Goal: Task Accomplishment & Management: Manage account settings

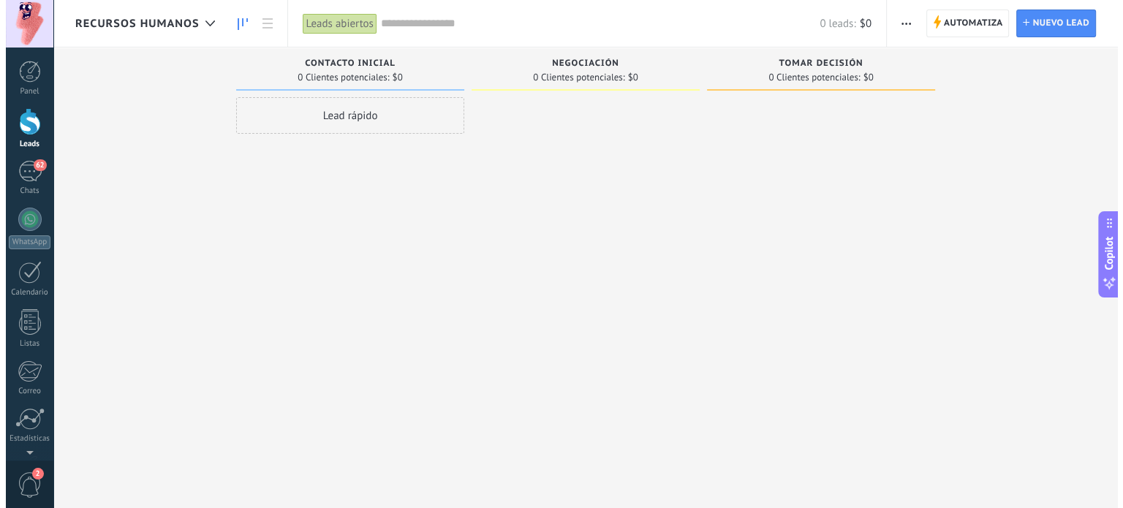
scroll to position [21, 0]
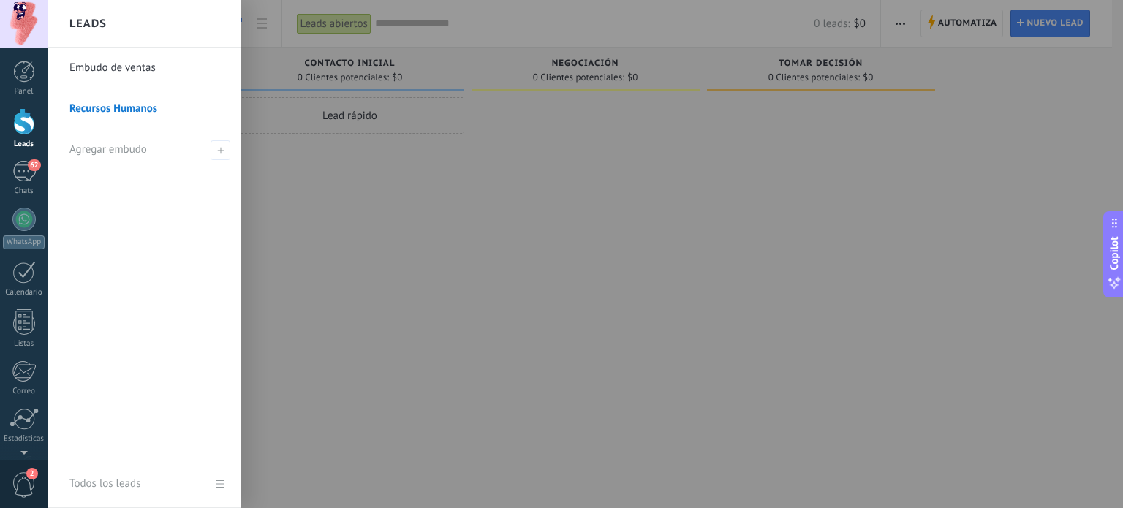
click at [132, 108] on link "Recursos Humanos" at bounding box center [147, 108] width 157 height 41
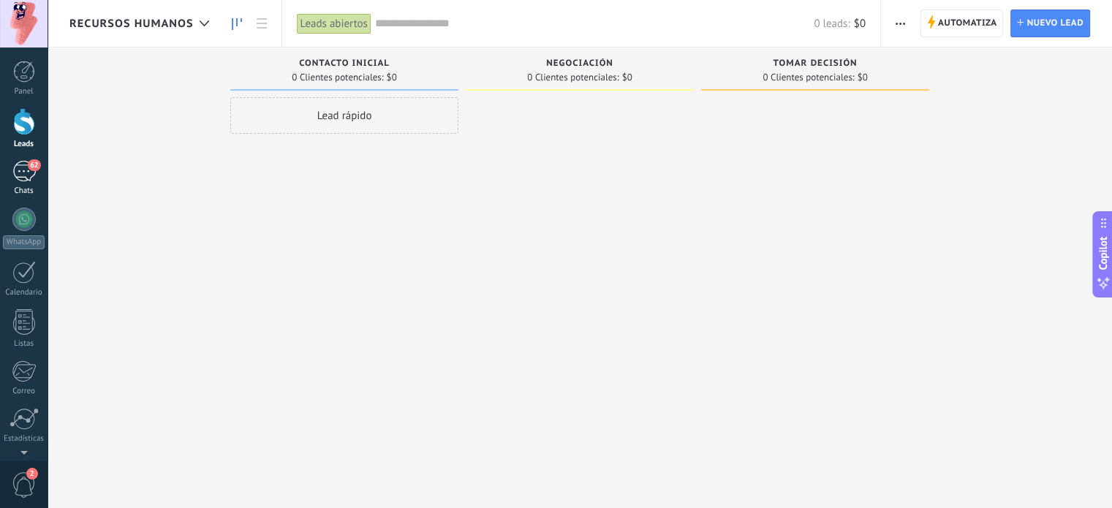
click at [26, 183] on link "62 Chats" at bounding box center [24, 178] width 48 height 35
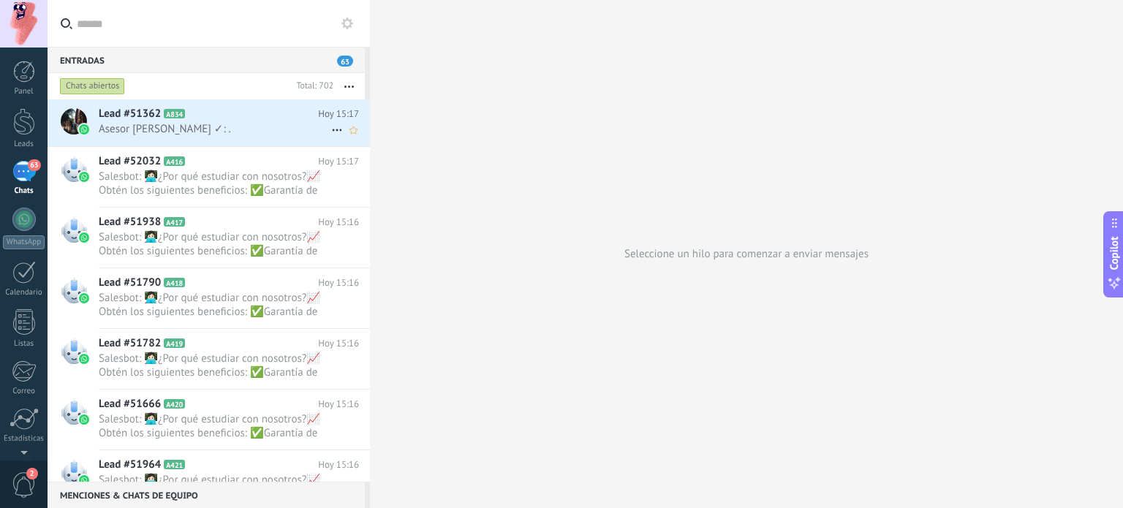
click at [190, 122] on span "Asesor [PERSON_NAME] ✓: ." at bounding box center [215, 129] width 233 height 14
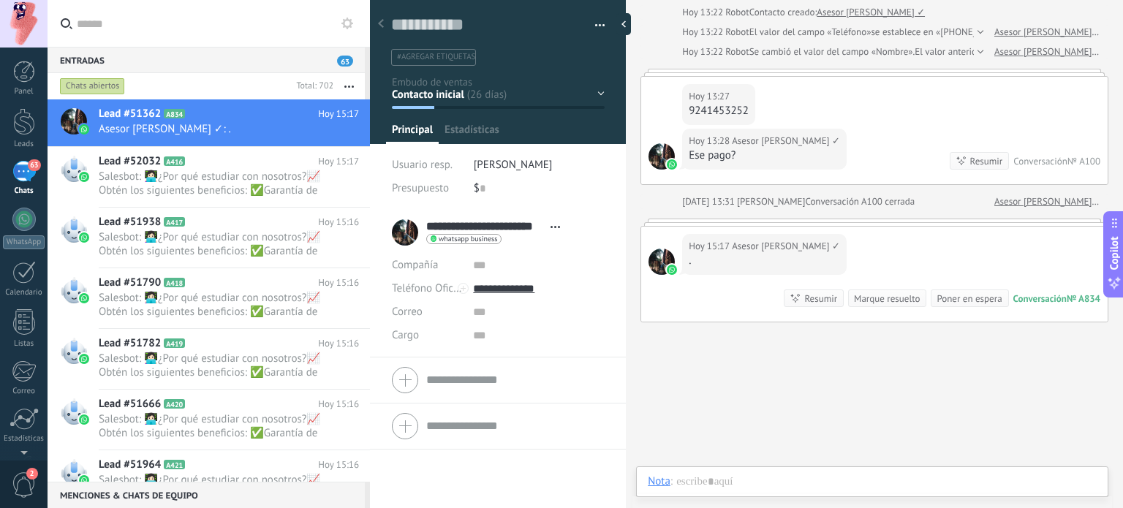
scroll to position [21, 0]
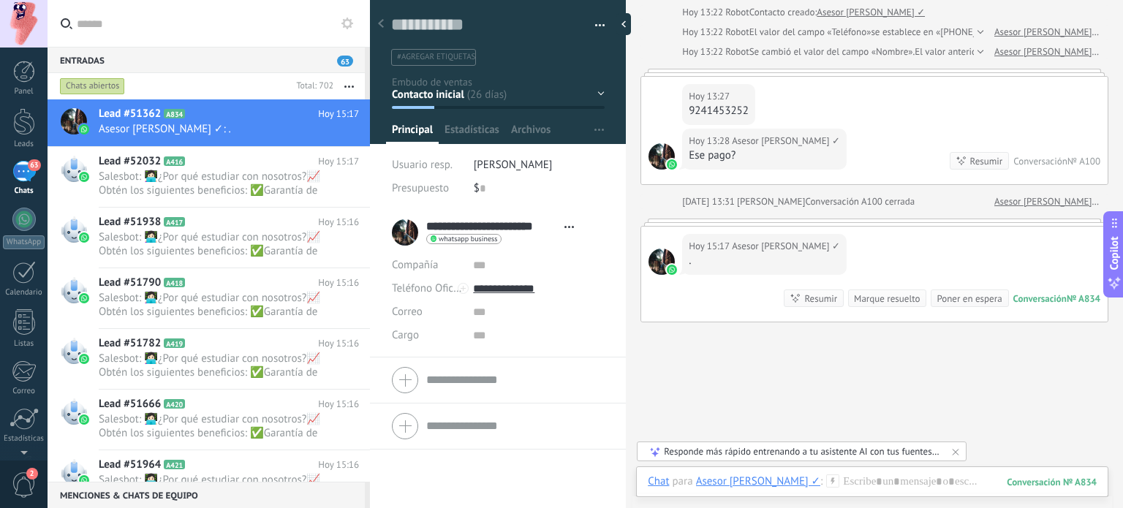
click at [594, 24] on button "button" at bounding box center [594, 26] width 21 height 22
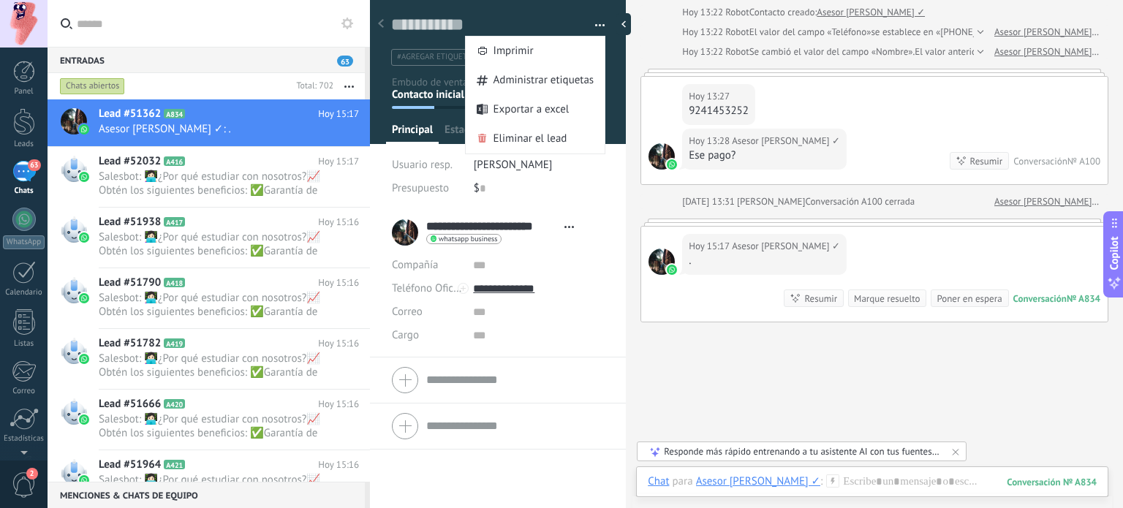
click at [594, 24] on button "button" at bounding box center [594, 26] width 21 height 22
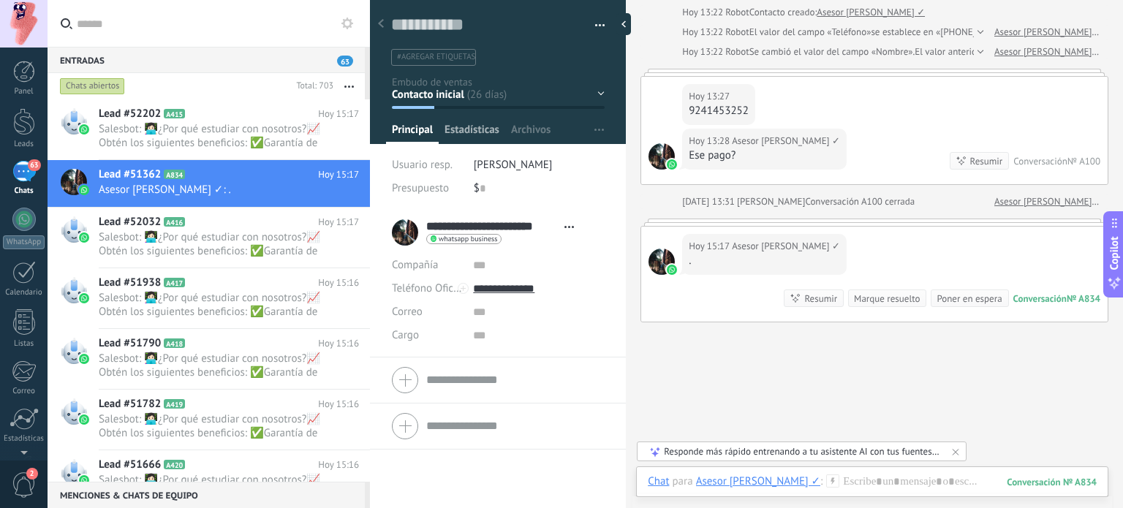
click at [465, 129] on span "Estadísticas" at bounding box center [472, 133] width 55 height 21
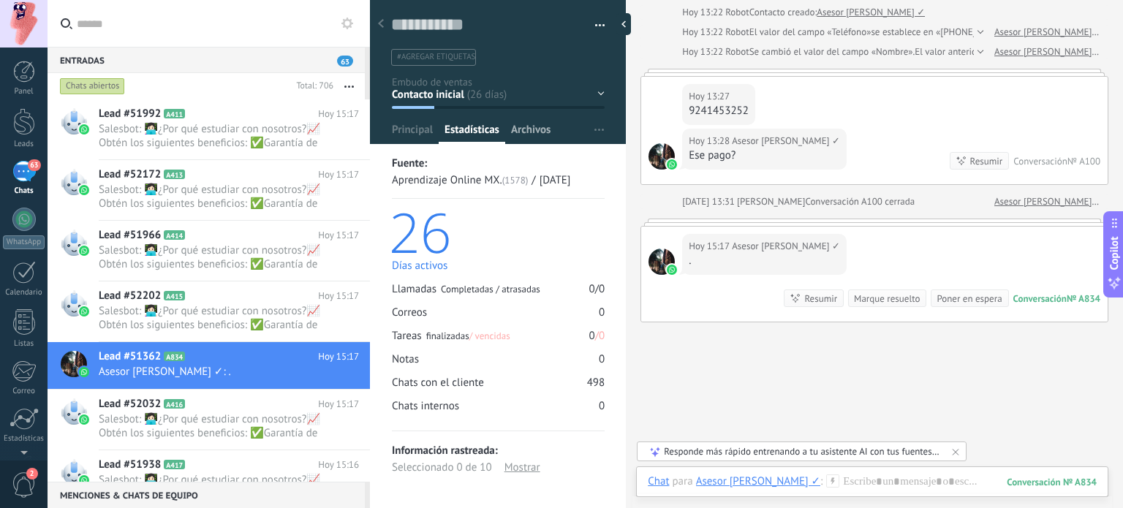
click at [544, 134] on span "Archivos" at bounding box center [530, 133] width 39 height 21
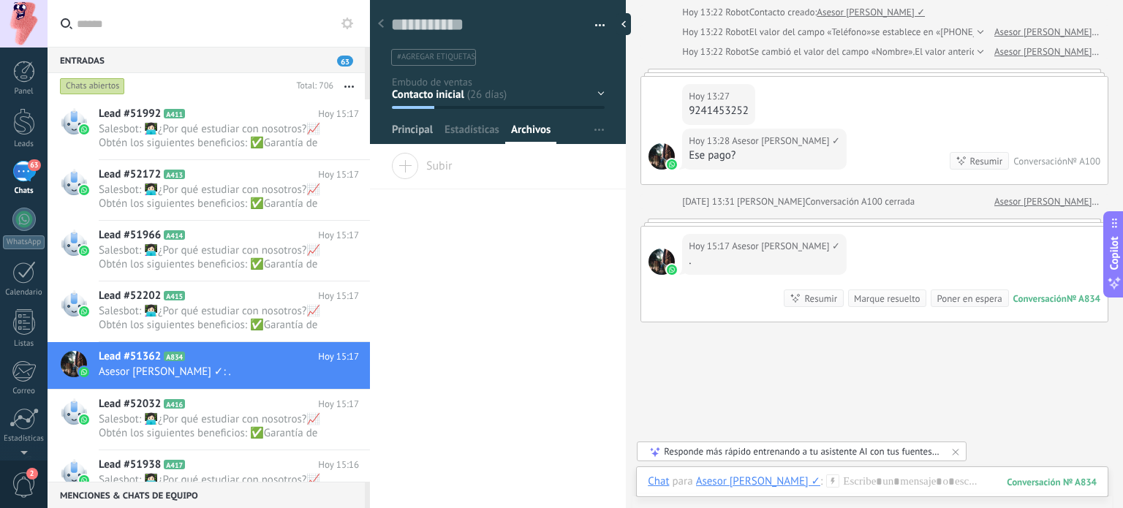
click at [414, 129] on span "Principal" at bounding box center [412, 133] width 41 height 21
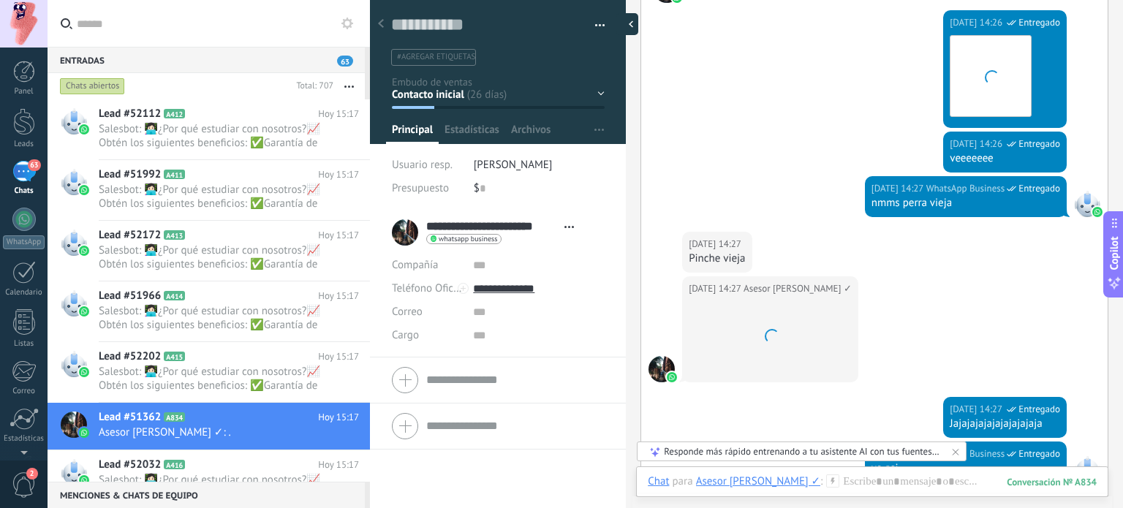
scroll to position [3005, 0]
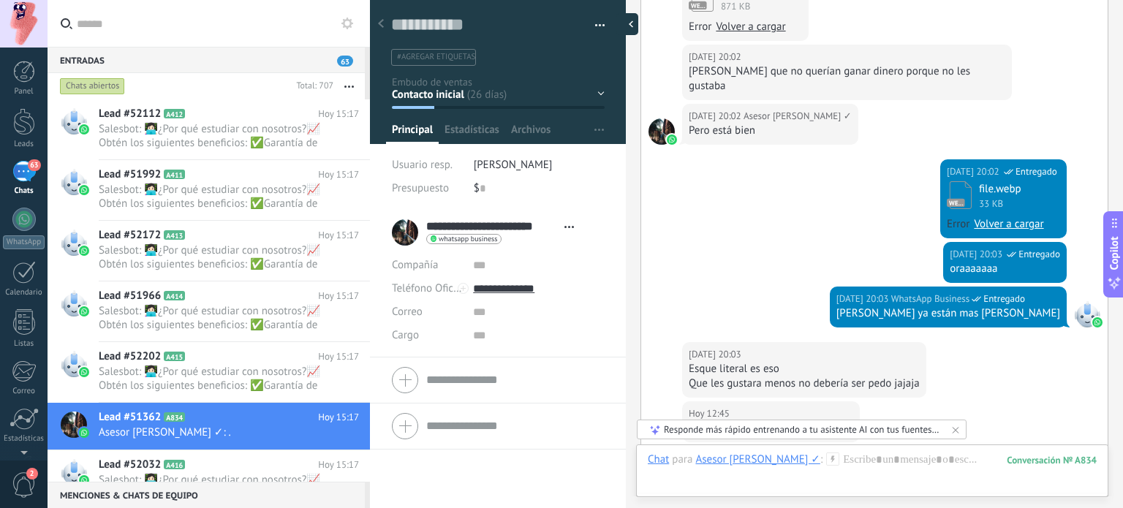
click at [623, 26] on div at bounding box center [627, 24] width 22 height 22
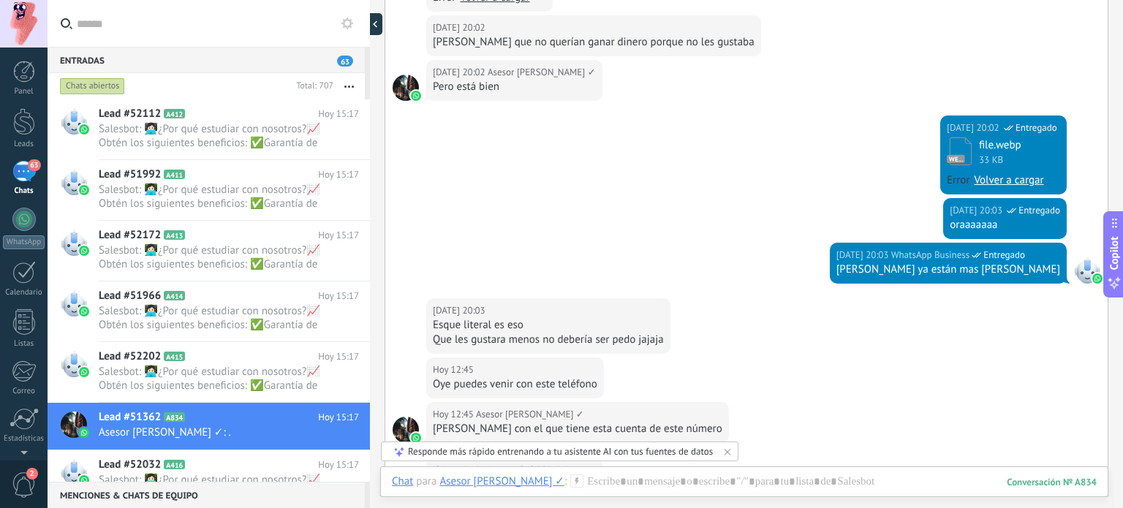
scroll to position [14, 0]
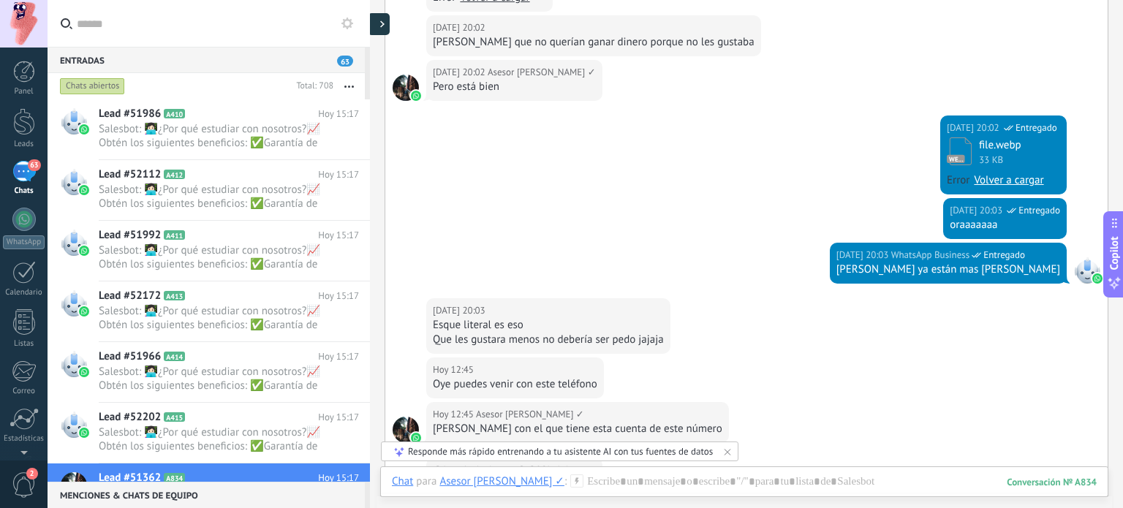
click at [379, 29] on div at bounding box center [379, 24] width 22 height 22
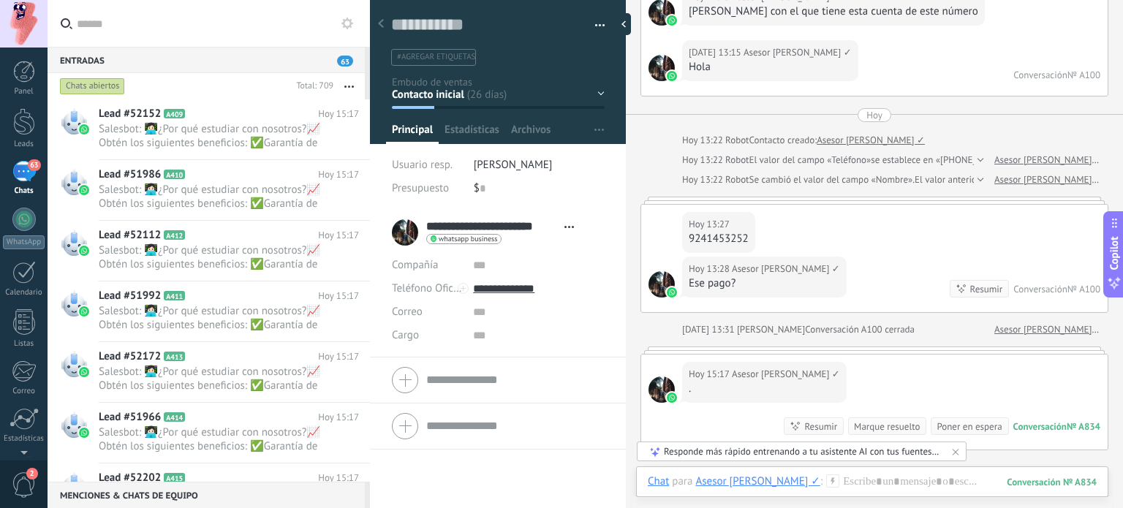
scroll to position [3643, 0]
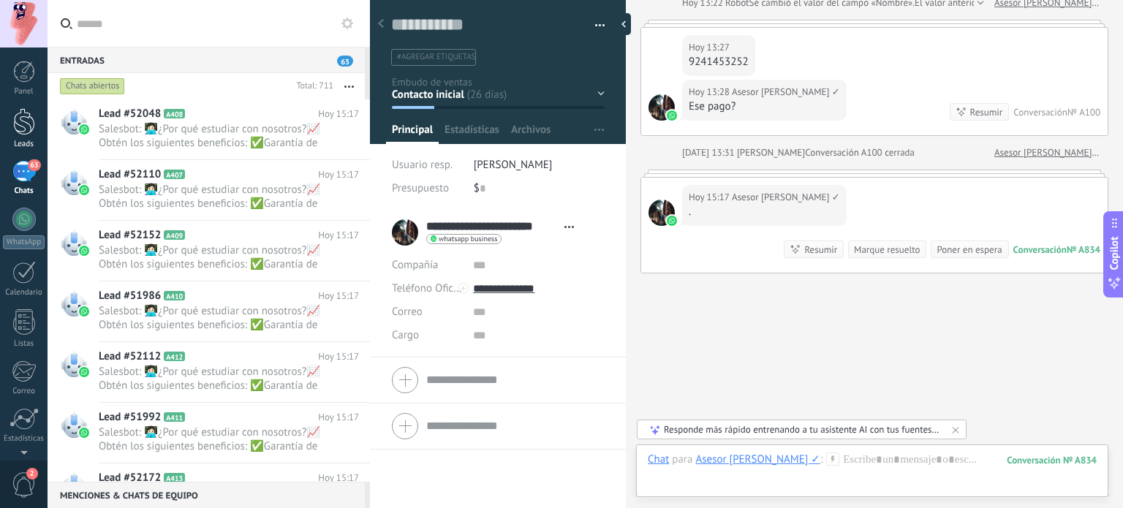
click at [37, 119] on link "Leads" at bounding box center [24, 128] width 48 height 41
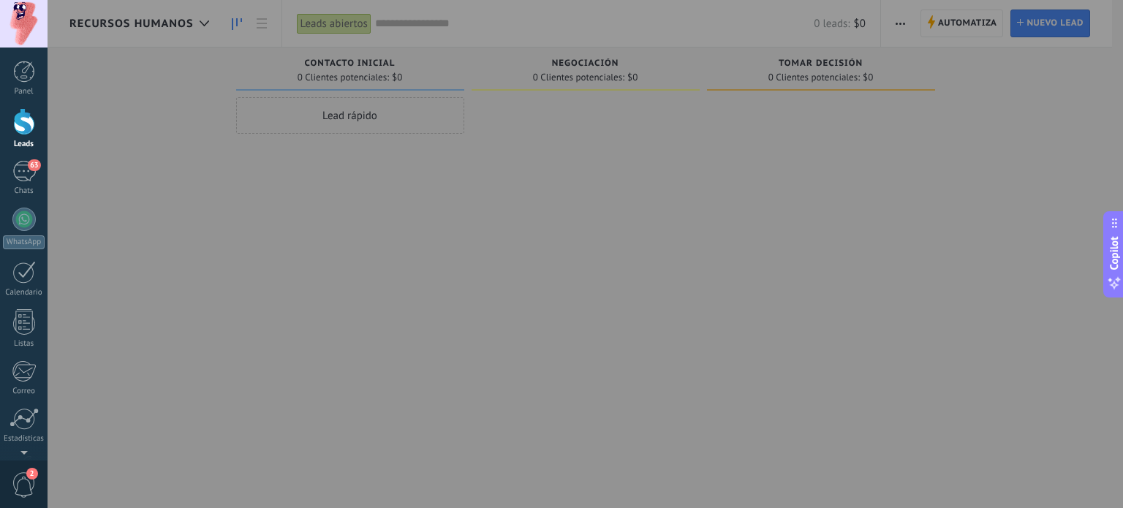
click at [22, 124] on div at bounding box center [24, 121] width 22 height 27
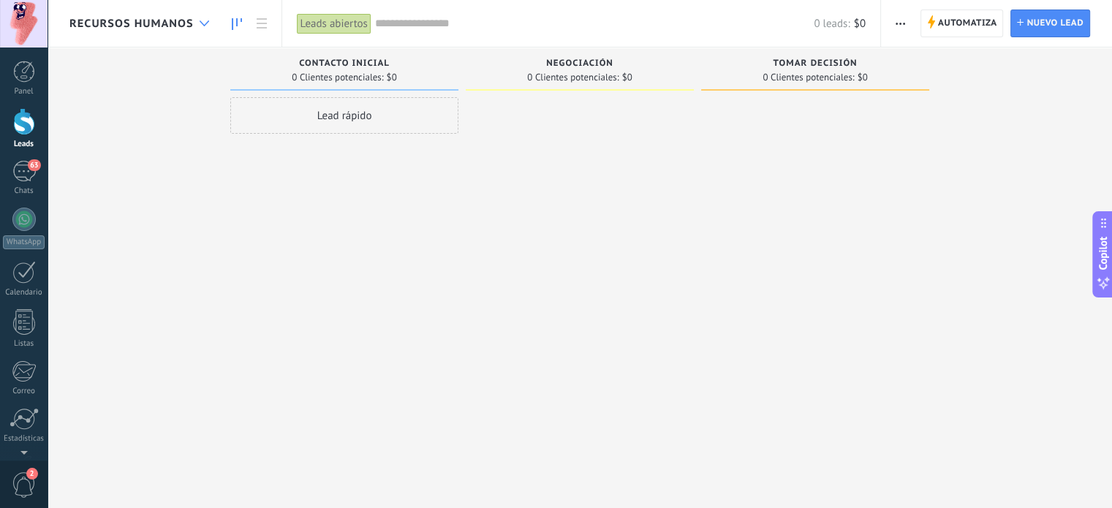
click at [204, 23] on icon at bounding box center [205, 23] width 10 height 6
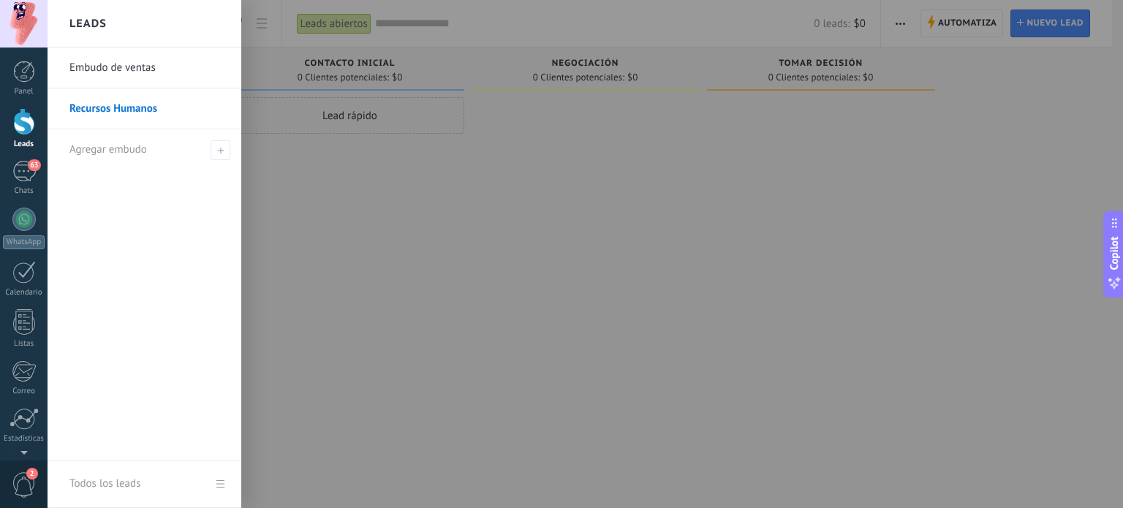
click at [142, 69] on link "Embudo de ventas" at bounding box center [147, 68] width 157 height 41
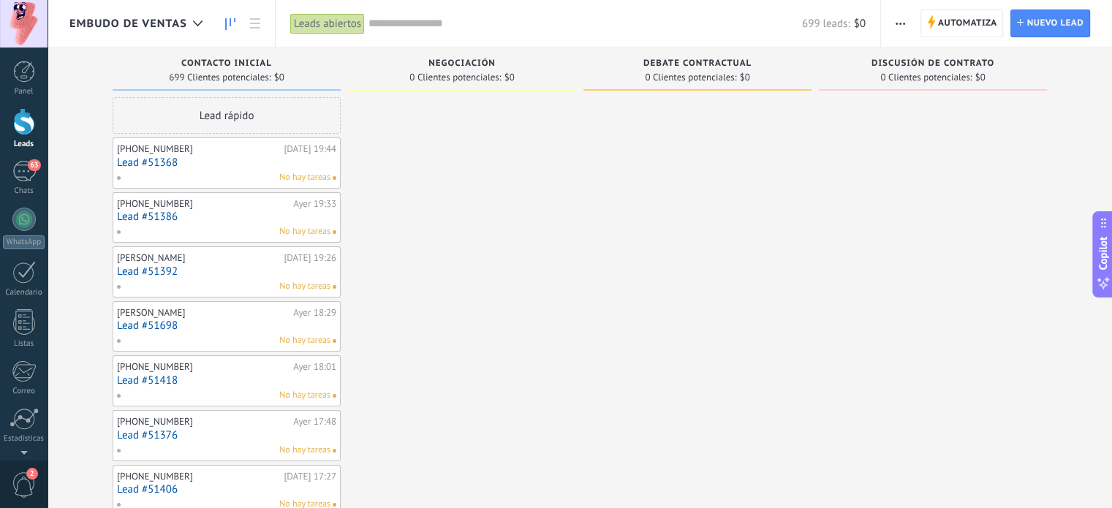
click at [205, 157] on link "Lead #51368" at bounding box center [226, 162] width 219 height 12
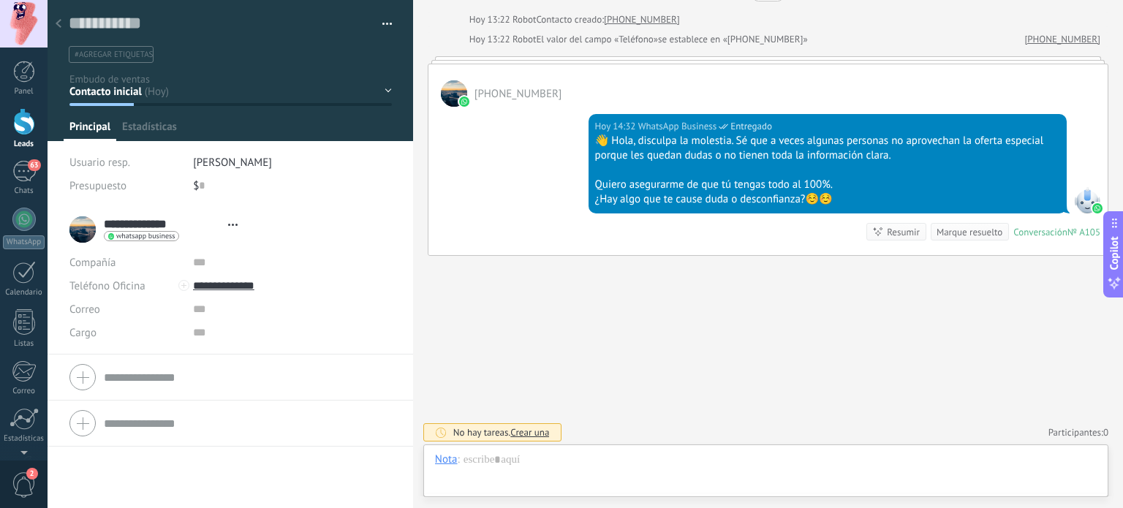
scroll to position [21, 0]
click at [378, 28] on button "button" at bounding box center [381, 24] width 21 height 22
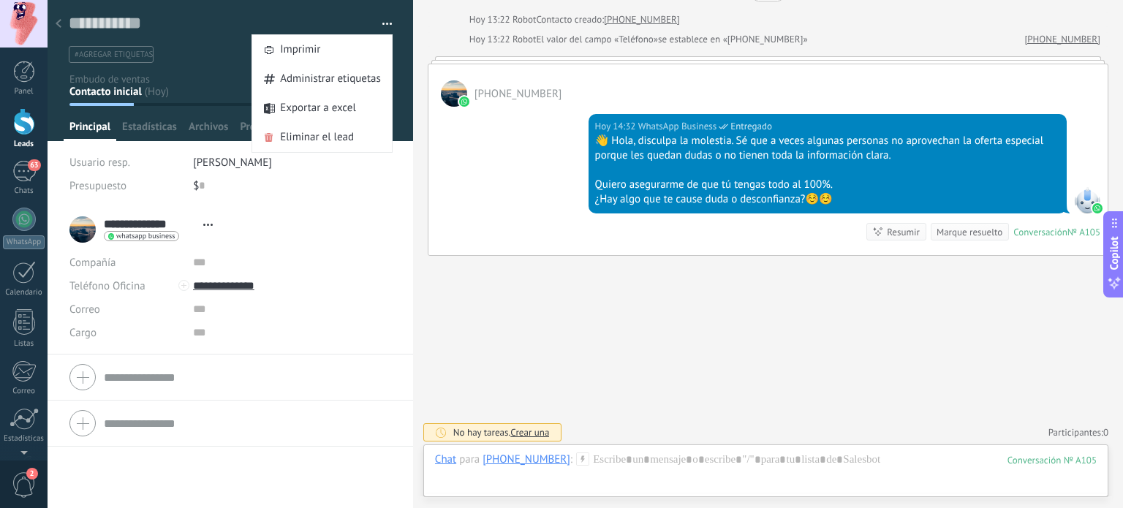
click at [328, 189] on div "$ 0" at bounding box center [292, 185] width 199 height 23
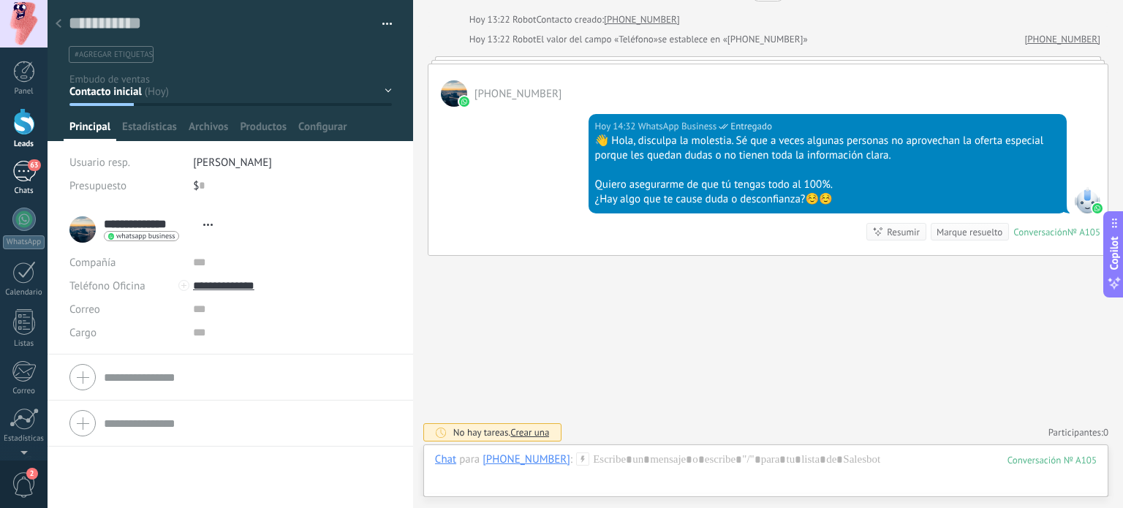
click at [16, 174] on div "63" at bounding box center [23, 171] width 23 height 21
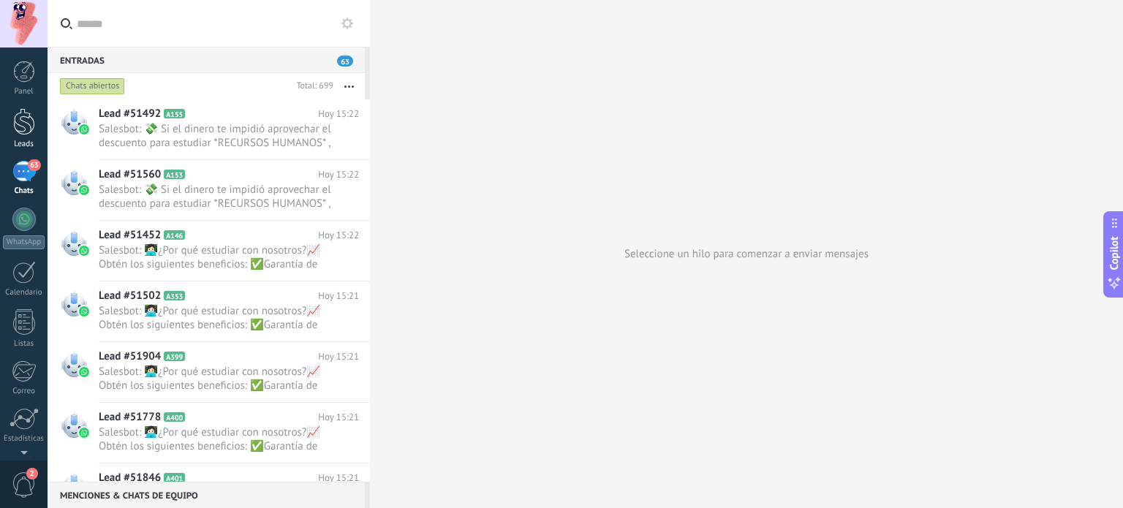
click at [23, 122] on div at bounding box center [24, 121] width 22 height 27
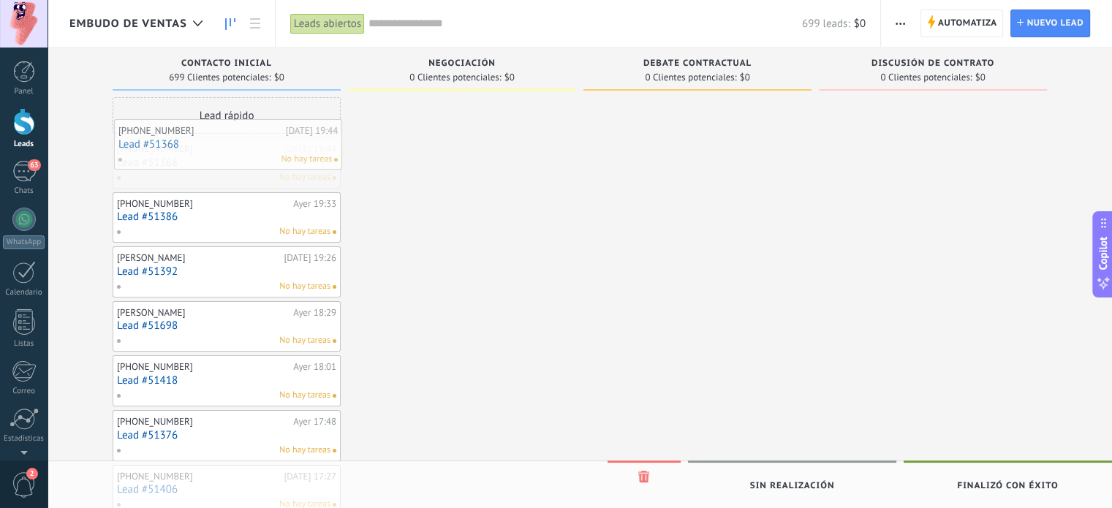
drag, startPoint x: 243, startPoint y: 166, endPoint x: 245, endPoint y: 148, distance: 18.3
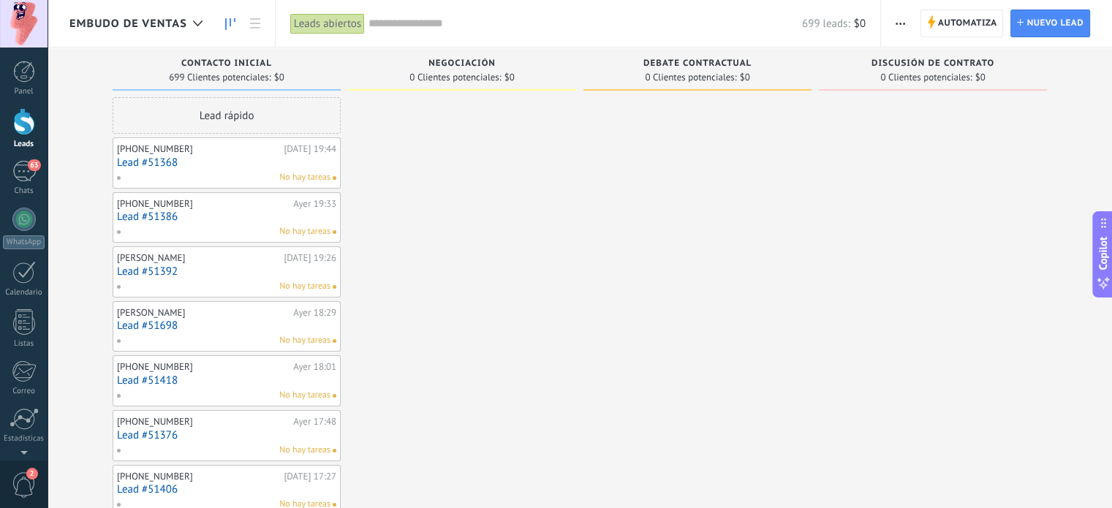
drag, startPoint x: 245, startPoint y: 148, endPoint x: 225, endPoint y: 148, distance: 19.8
click at [225, 148] on div "[PHONE_NUMBER]" at bounding box center [198, 149] width 163 height 12
click at [310, 152] on div "[DATE] 19:44" at bounding box center [310, 149] width 53 height 12
click at [265, 163] on link "Lead #51368" at bounding box center [226, 162] width 219 height 12
click at [265, 163] on body ".abccls-1,.abccls-2{fill-rule:evenodd}.abccls-2{fill:#fff} .abfcls-1{fill:none}…" at bounding box center [556, 254] width 1112 height 508
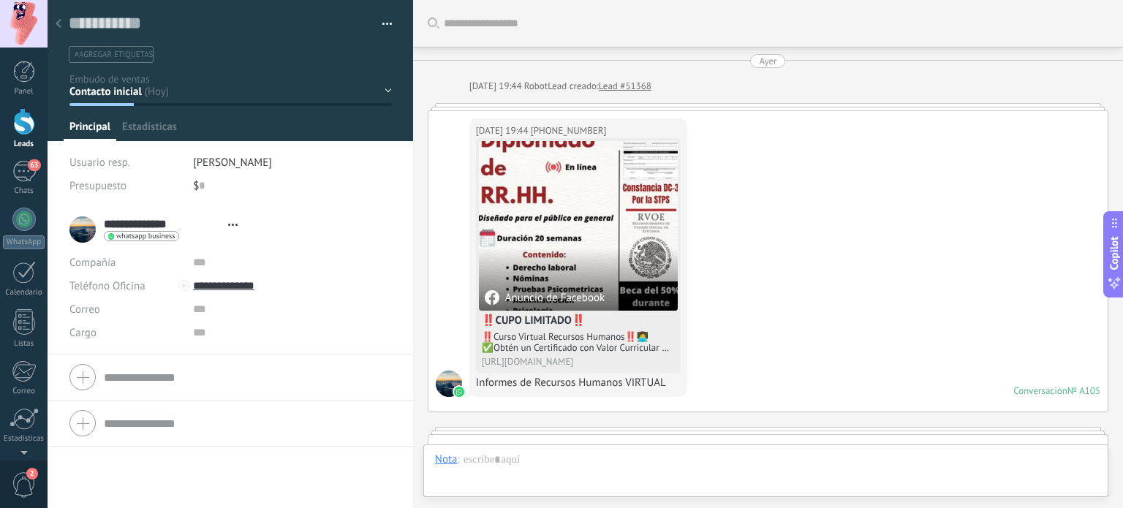
type textarea "**********"
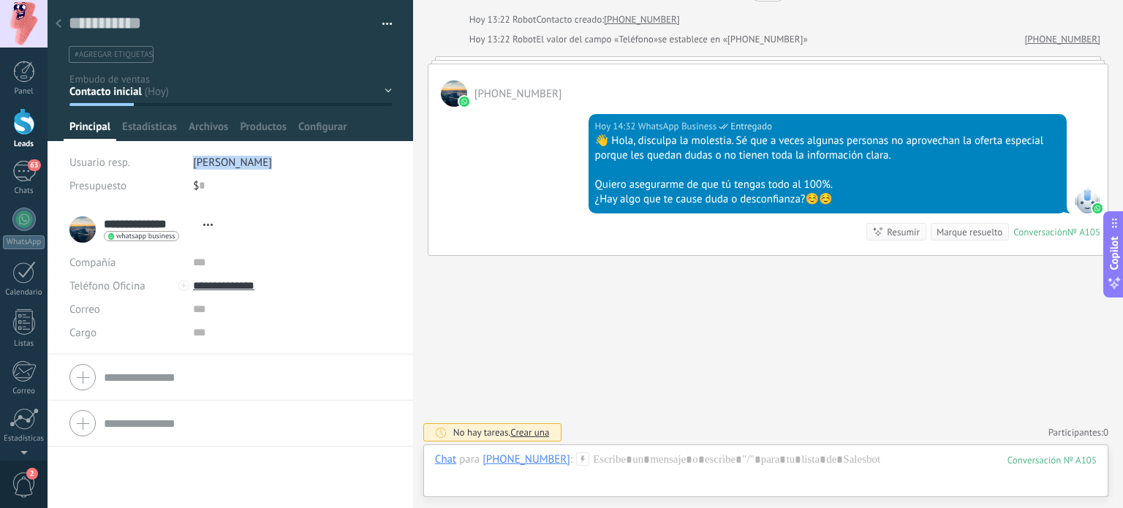
click at [385, 18] on button "button" at bounding box center [381, 24] width 21 height 22
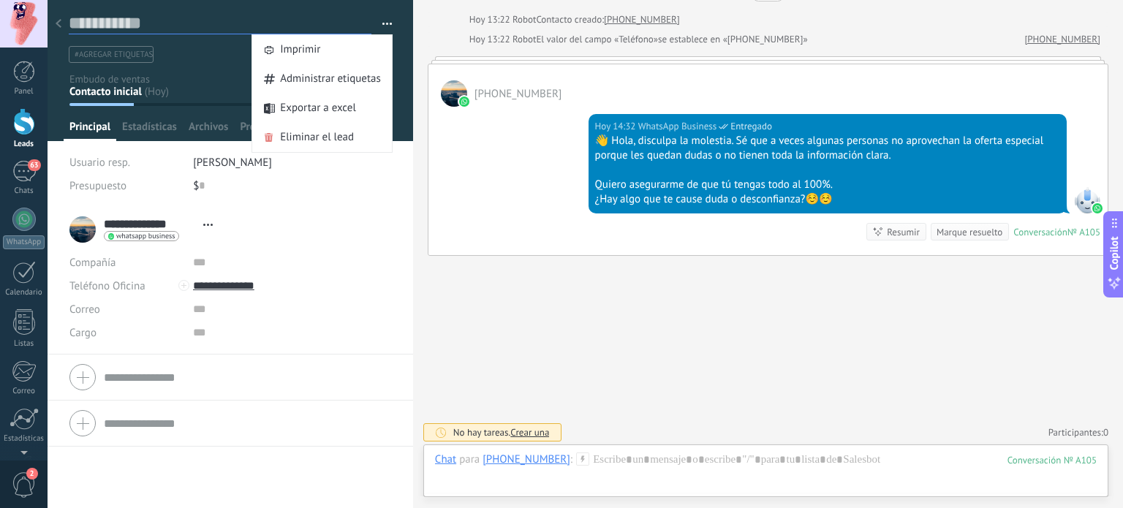
click at [187, 34] on textarea at bounding box center [220, 23] width 303 height 22
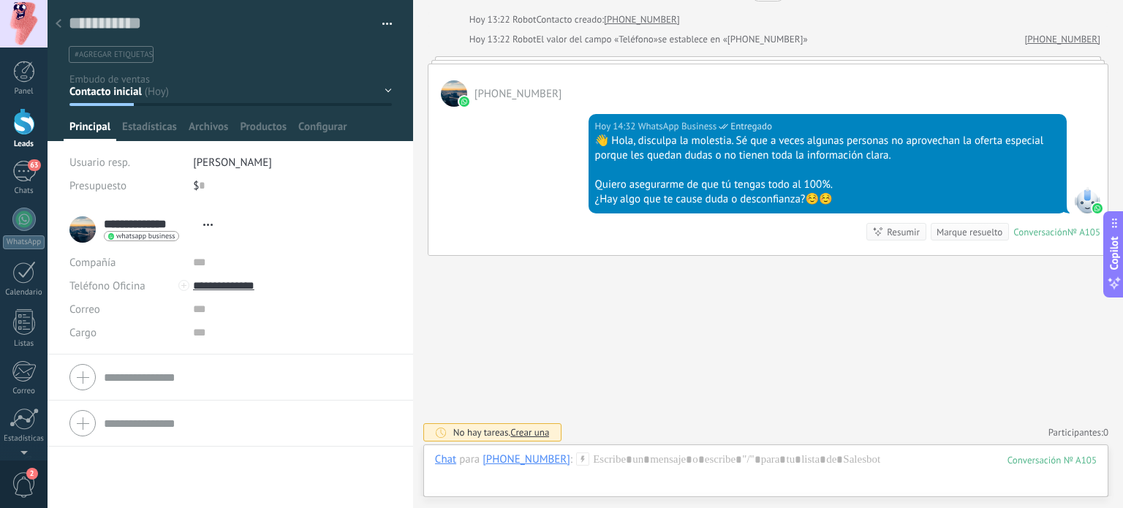
click at [0, 0] on div "Contacto inicial Negociación Debate contractual Discusión de contrato Logrado c…" at bounding box center [0, 0] width 0 height 0
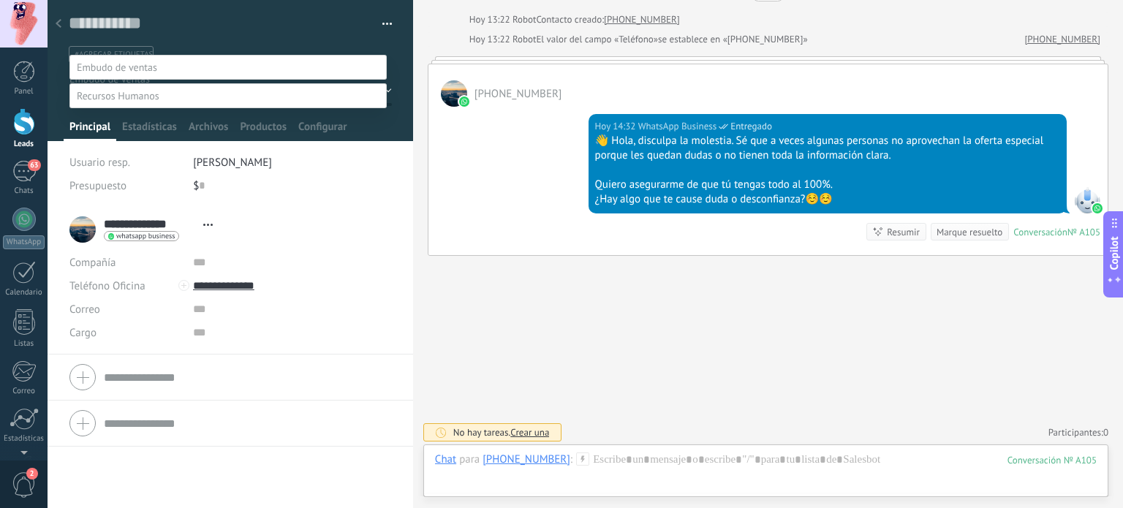
scroll to position [0, 0]
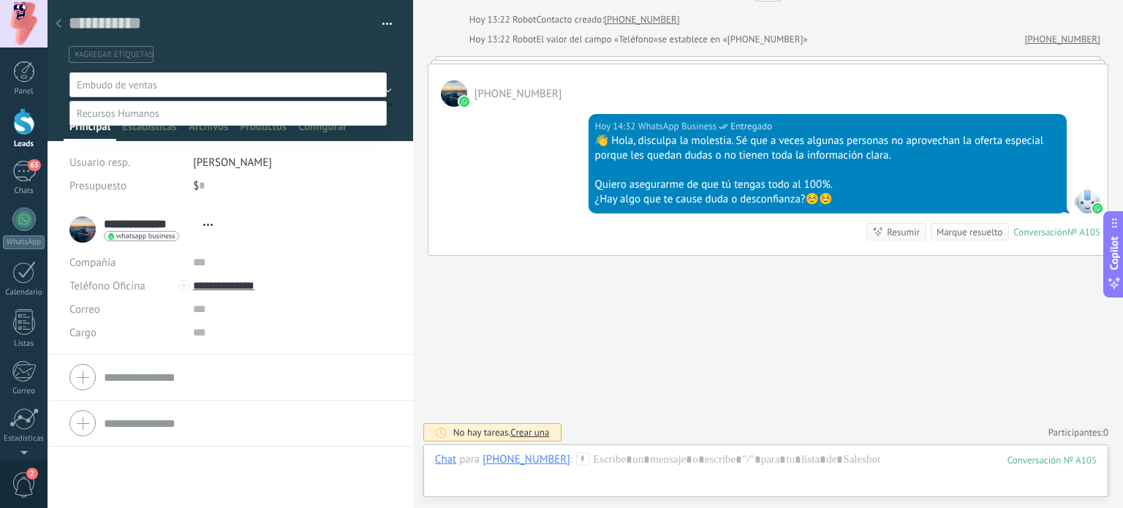
click at [265, 126] on label at bounding box center [227, 113] width 317 height 25
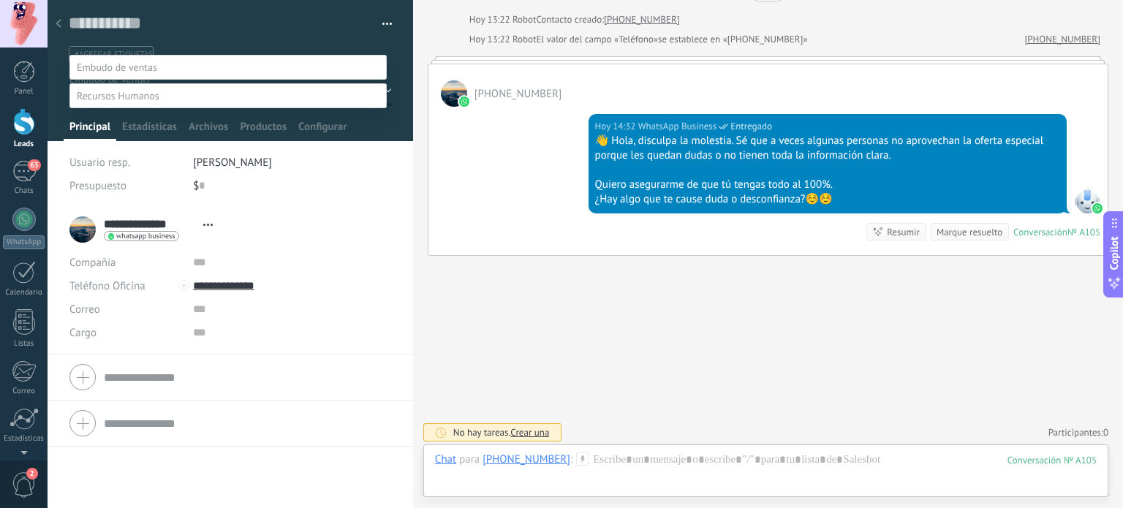
click at [126, 89] on span at bounding box center [118, 95] width 83 height 13
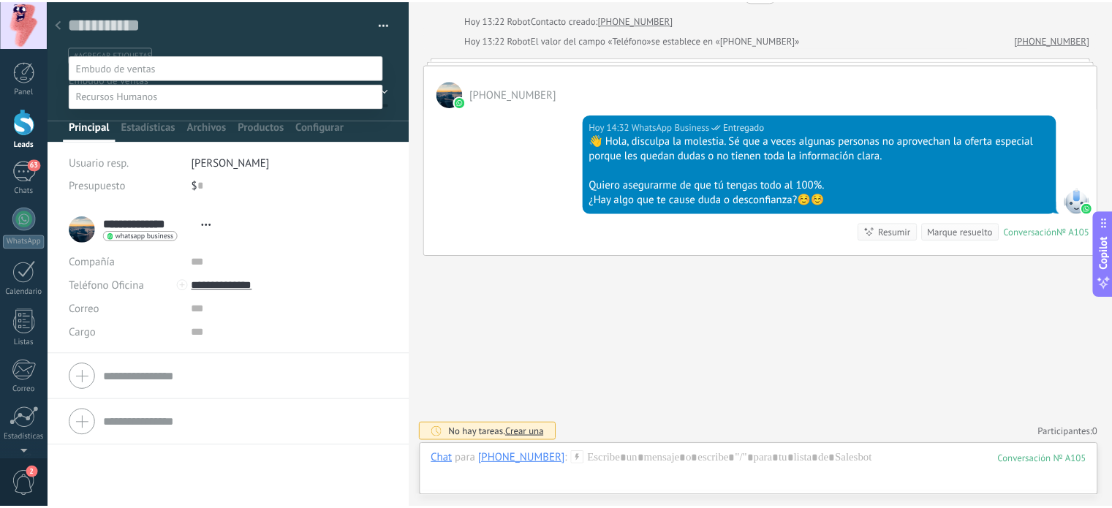
scroll to position [0, 0]
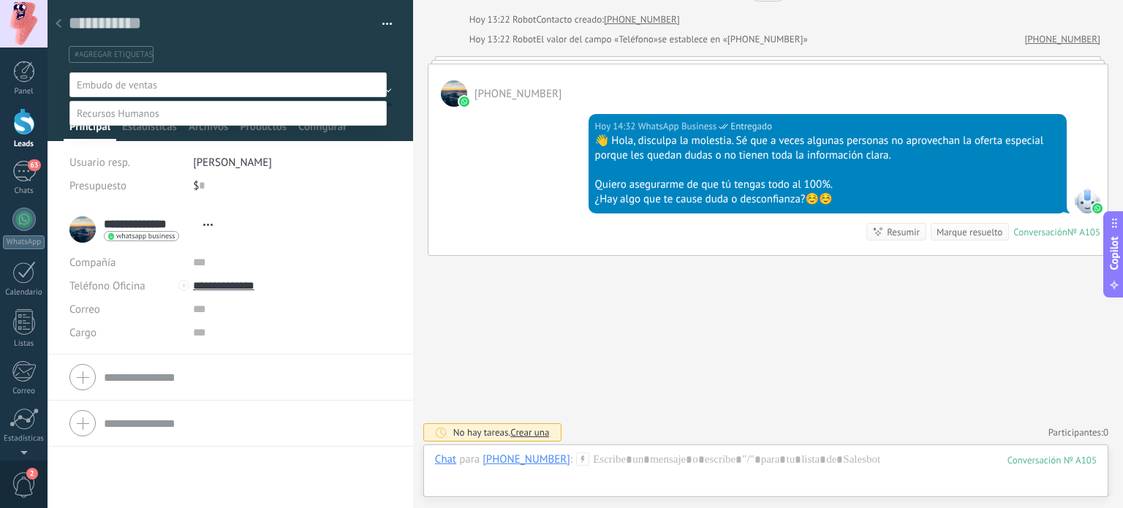
click at [0, 0] on label "Contacto inicial" at bounding box center [0, 0] width 0 height 0
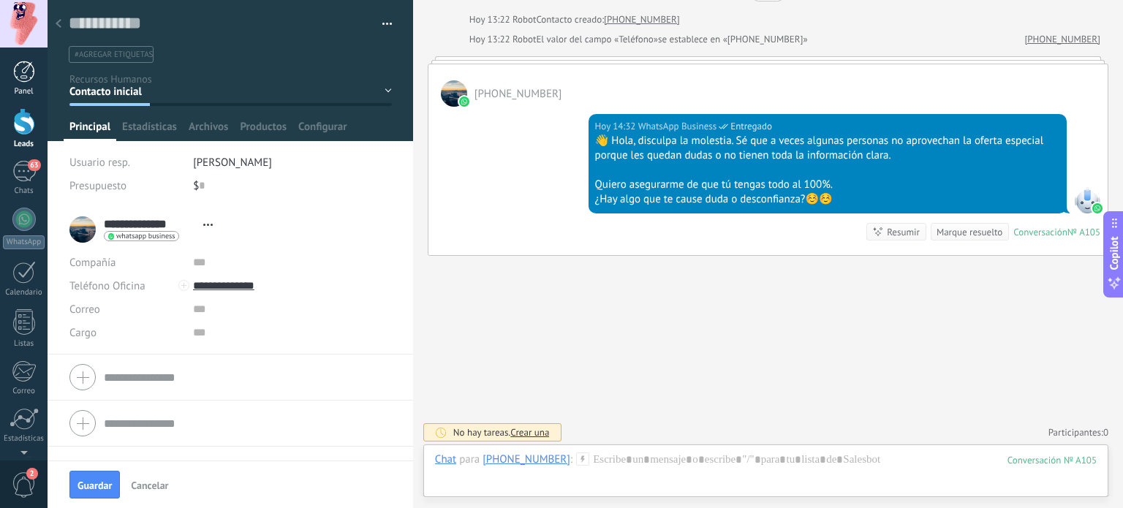
click at [28, 83] on link "Panel" at bounding box center [24, 79] width 48 height 36
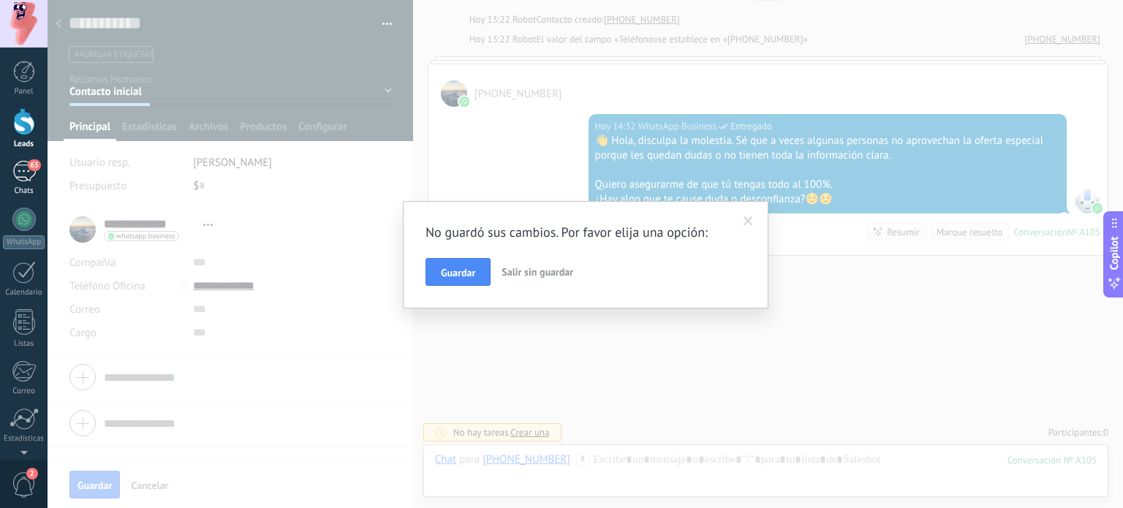
click at [23, 181] on div "63" at bounding box center [23, 171] width 23 height 21
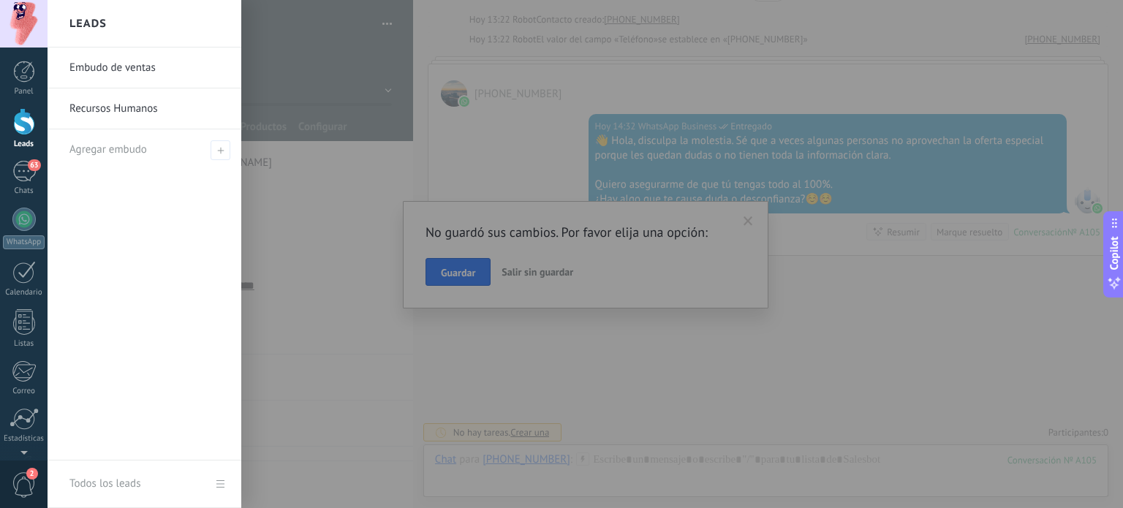
click at [23, 112] on div at bounding box center [24, 121] width 22 height 27
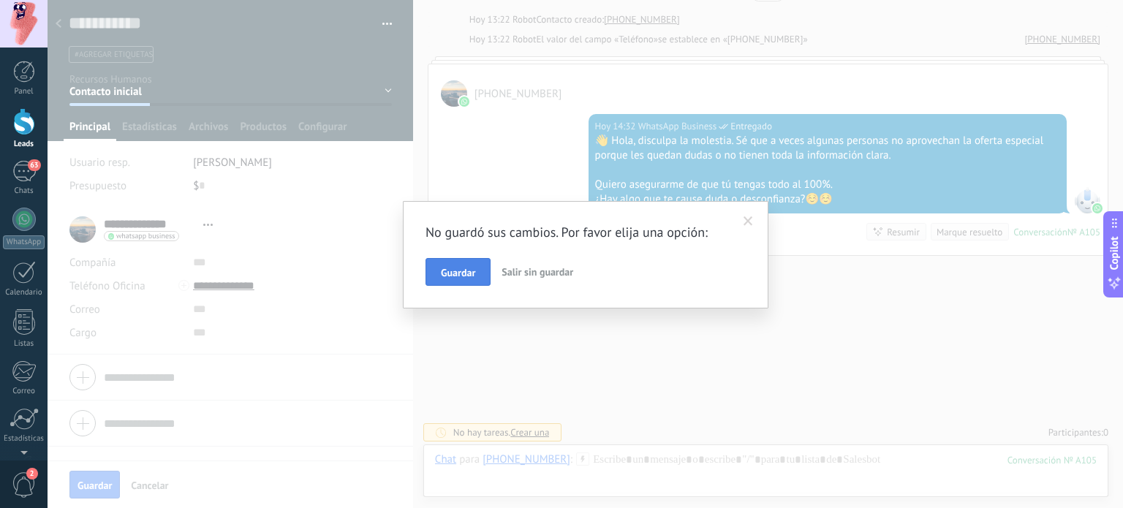
click at [466, 268] on span "Guardar" at bounding box center [458, 273] width 34 height 10
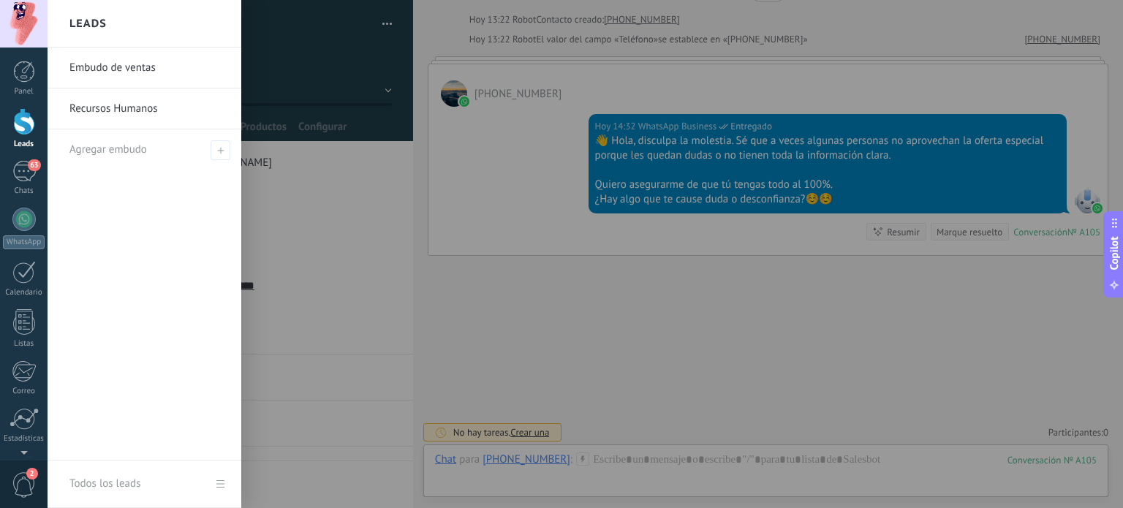
click at [107, 106] on link "Recursos Humanos" at bounding box center [147, 108] width 157 height 41
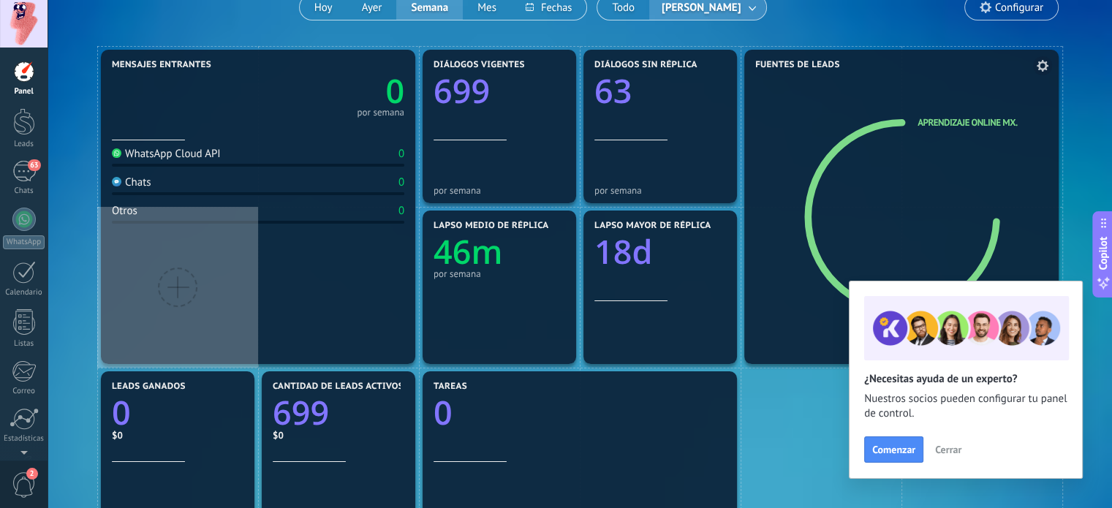
scroll to position [132, 0]
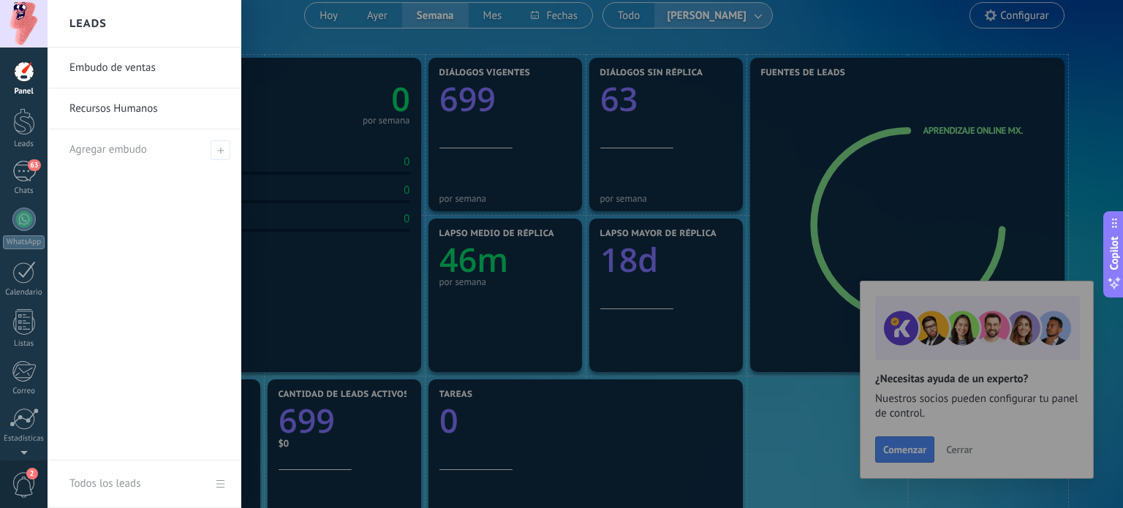
click at [86, 108] on link "Recursos Humanos" at bounding box center [147, 108] width 157 height 41
